Goal: Transaction & Acquisition: Purchase product/service

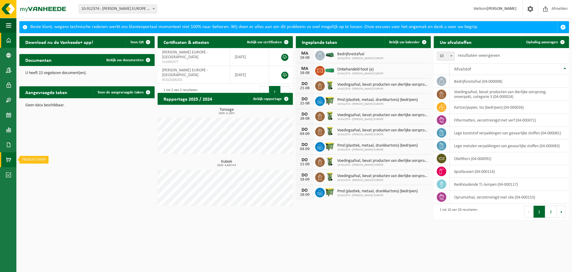
click at [12, 161] on link "Product Shop" at bounding box center [8, 159] width 16 height 15
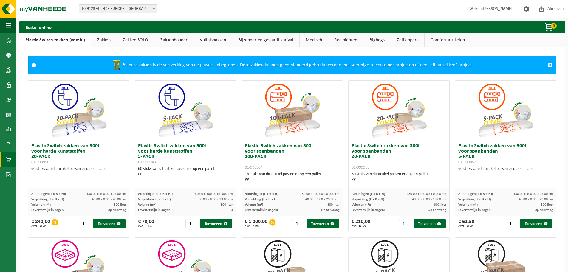
click at [213, 45] on link "Vuilnisbakken" at bounding box center [213, 40] width 38 height 14
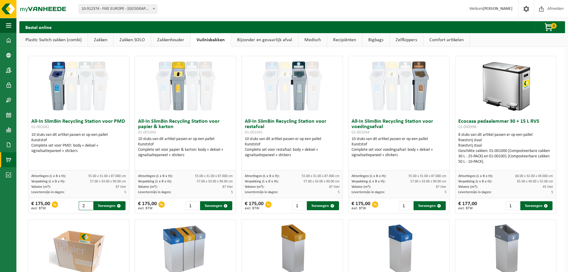
click at [89, 204] on input "2" at bounding box center [86, 205] width 14 height 9
click at [89, 204] on input "3" at bounding box center [86, 205] width 14 height 9
click at [89, 204] on input "4" at bounding box center [86, 205] width 14 height 9
click at [111, 206] on button "Toevoegen" at bounding box center [109, 205] width 32 height 9
type input "1"
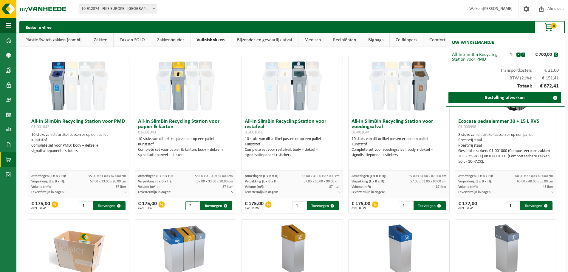
click at [194, 204] on input "2" at bounding box center [192, 205] width 14 height 9
click at [194, 204] on input "3" at bounding box center [192, 205] width 14 height 9
click at [194, 204] on input "4" at bounding box center [192, 205] width 14 height 9
click at [213, 205] on button "Toevoegen" at bounding box center [216, 205] width 32 height 9
type input "1"
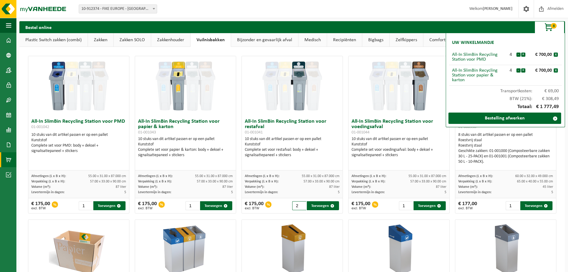
click at [301, 204] on input "2" at bounding box center [299, 205] width 14 height 9
click at [301, 204] on input "3" at bounding box center [299, 205] width 14 height 9
click at [301, 204] on input "4" at bounding box center [299, 205] width 14 height 9
click at [317, 204] on button "Toevoegen" at bounding box center [323, 205] width 32 height 9
type input "1"
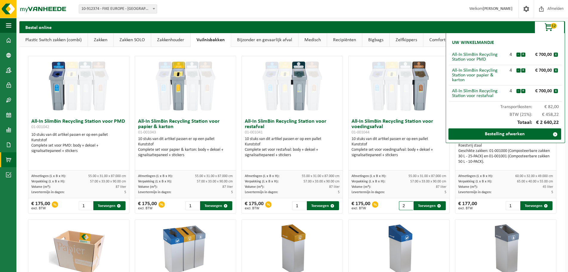
click at [406, 204] on input "2" at bounding box center [406, 205] width 14 height 9
click at [406, 204] on input "3" at bounding box center [406, 205] width 14 height 9
click at [406, 204] on input "4" at bounding box center [406, 205] width 14 height 9
click at [418, 204] on button "Toevoegen" at bounding box center [429, 205] width 32 height 9
type input "1"
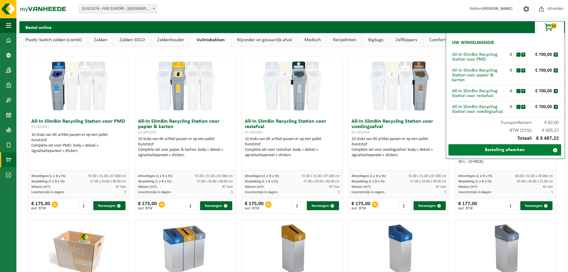
click at [486, 152] on link "Bestelling afwerken" at bounding box center [504, 149] width 113 height 11
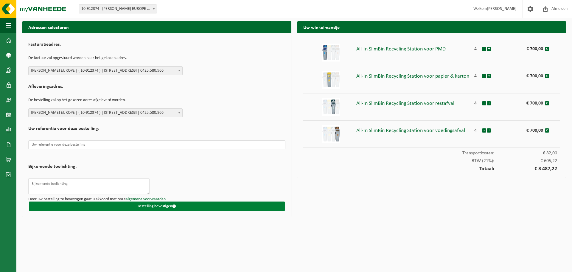
click at [149, 206] on button "Bestelling bevestigen" at bounding box center [157, 206] width 256 height 10
